Goal: Complete application form

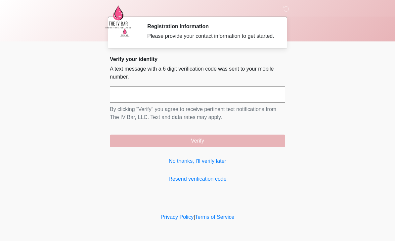
click at [217, 165] on link "No thanks, I'll verify later" at bounding box center [197, 161] width 175 height 8
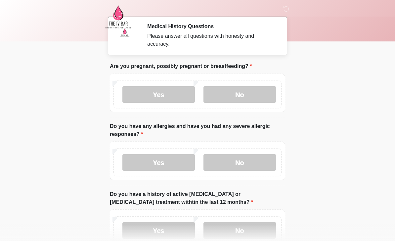
click at [245, 91] on label "No" at bounding box center [240, 94] width 72 height 17
click at [255, 165] on label "No" at bounding box center [240, 162] width 72 height 17
click at [167, 161] on label "Yes" at bounding box center [158, 162] width 72 height 17
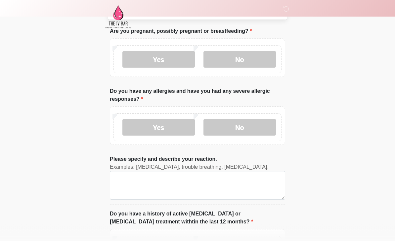
scroll to position [35, 0]
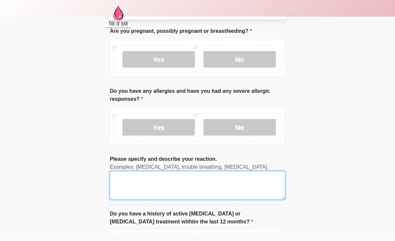
click at [230, 183] on textarea "Please specify and describe your reaction." at bounding box center [197, 185] width 175 height 28
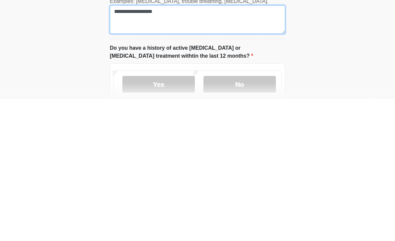
scroll to position [70, 0]
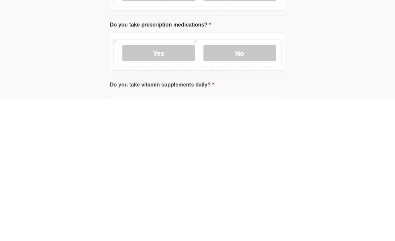
type textarea "**********"
click at [147, 186] on label "Yes" at bounding box center [158, 194] width 72 height 17
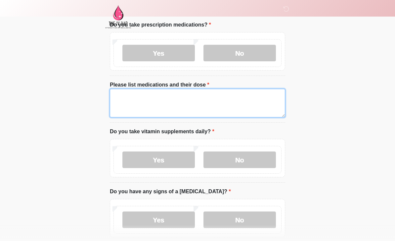
click at [128, 101] on textarea "Please list medications and their dose" at bounding box center [197, 103] width 175 height 28
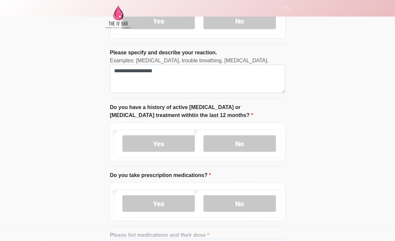
scroll to position [134, 0]
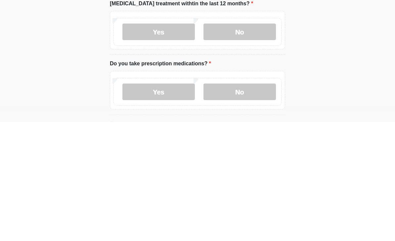
type textarea "**********"
click at [235, 142] on label "No" at bounding box center [240, 150] width 72 height 17
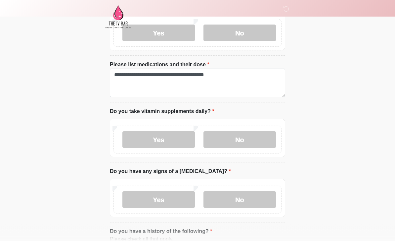
scroll to position [352, 0]
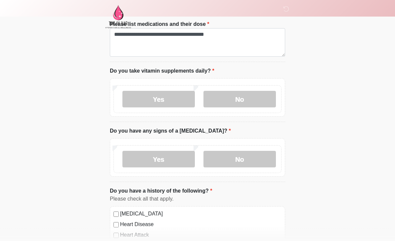
click at [235, 96] on label "No" at bounding box center [240, 99] width 72 height 17
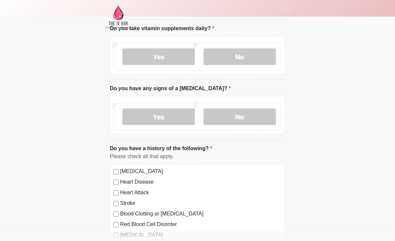
click at [251, 113] on label "No" at bounding box center [240, 117] width 72 height 17
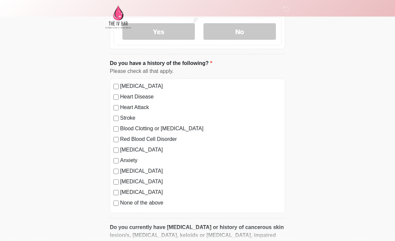
scroll to position [479, 0]
click at [122, 82] on label "[MEDICAL_DATA]" at bounding box center [201, 86] width 162 height 8
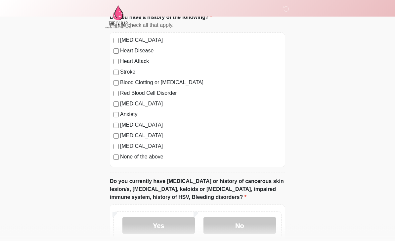
scroll to position [516, 0]
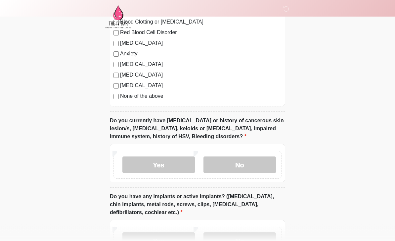
click at [262, 169] on label "No" at bounding box center [240, 165] width 72 height 17
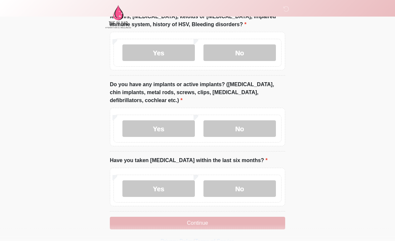
scroll to position [699, 0]
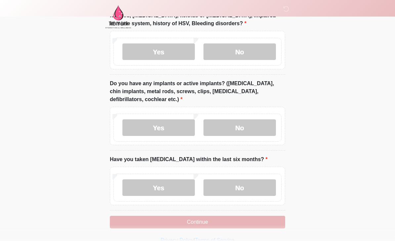
click at [246, 133] on label "No" at bounding box center [240, 127] width 72 height 17
click at [254, 182] on label "No" at bounding box center [240, 187] width 72 height 17
click at [234, 220] on button "Continue" at bounding box center [197, 221] width 175 height 13
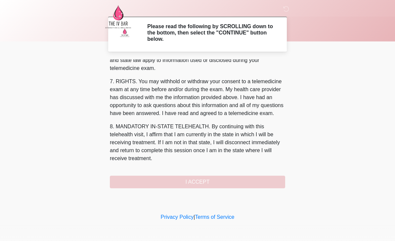
scroll to position [276, 0]
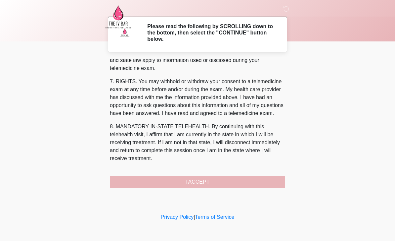
click at [248, 178] on button "I ACCEPT" at bounding box center [197, 181] width 175 height 13
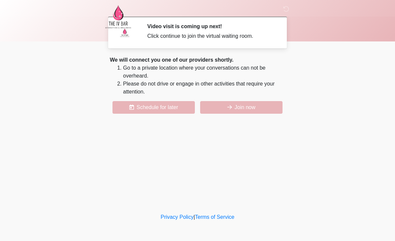
click at [246, 102] on button "Join now" at bounding box center [241, 107] width 82 height 13
